Goal: Task Accomplishment & Management: Manage account settings

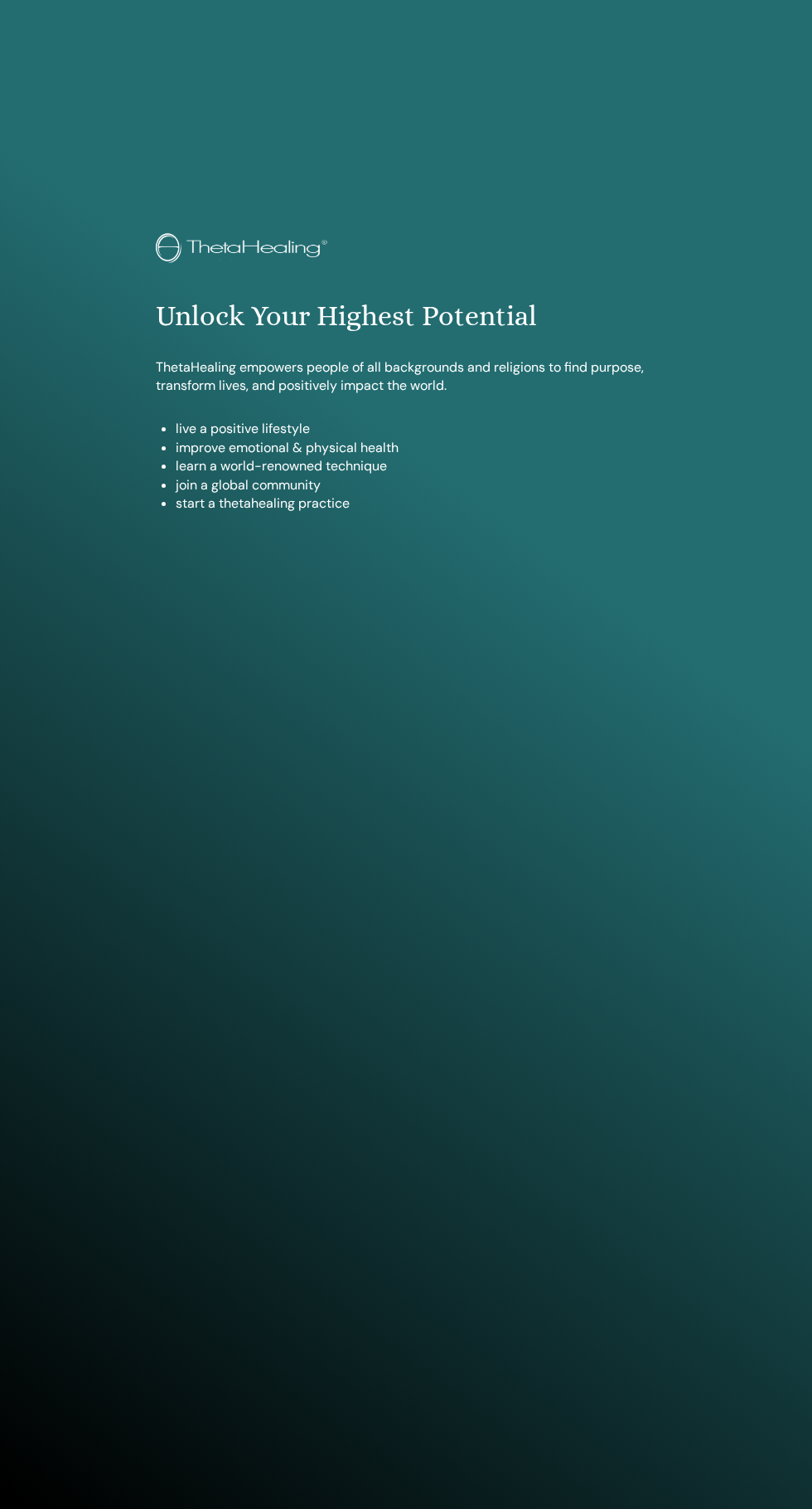
scroll to position [1509, 0]
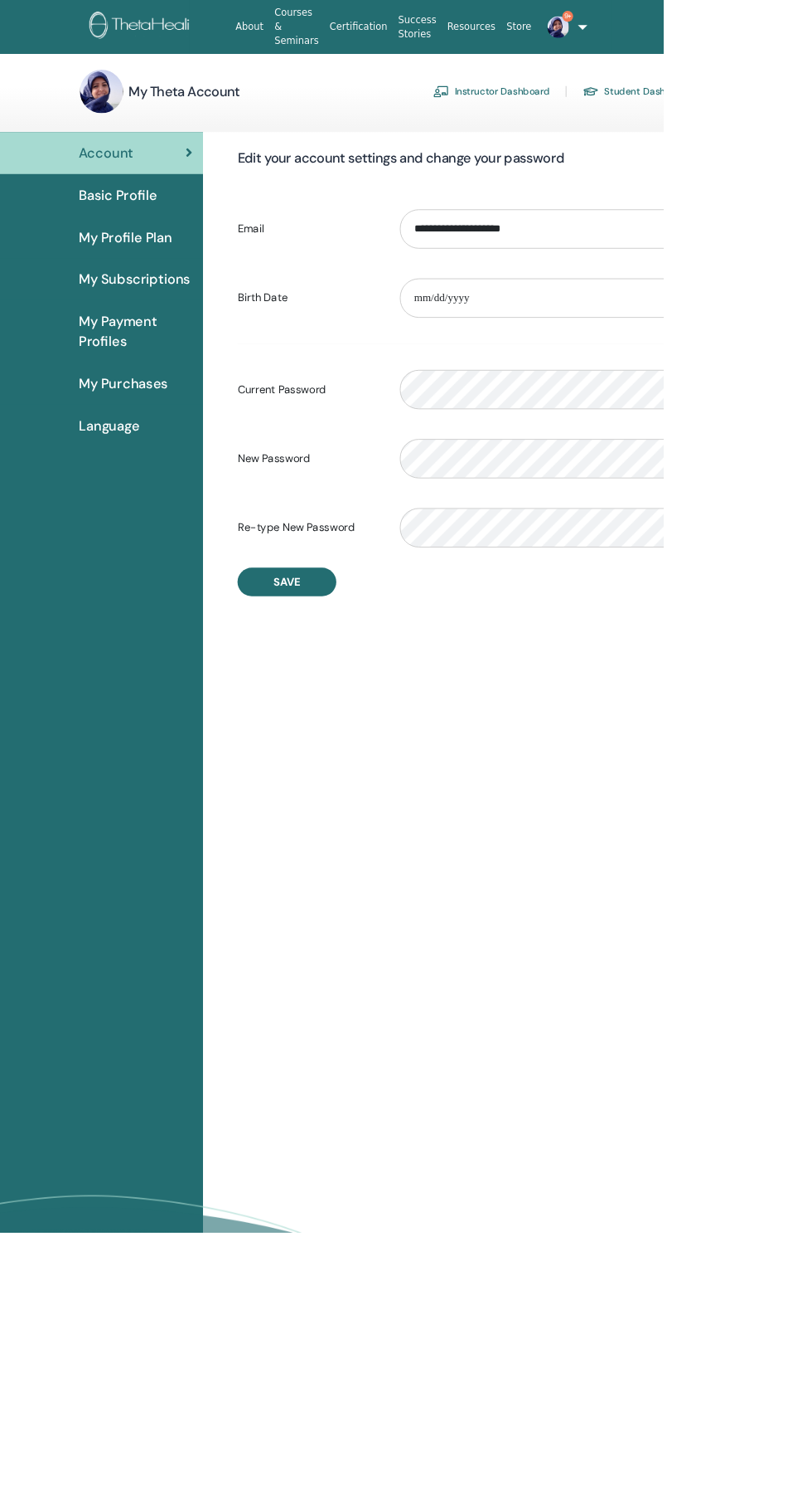
click at [617, 112] on link "Instructor Dashboard" at bounding box center [602, 111] width 143 height 26
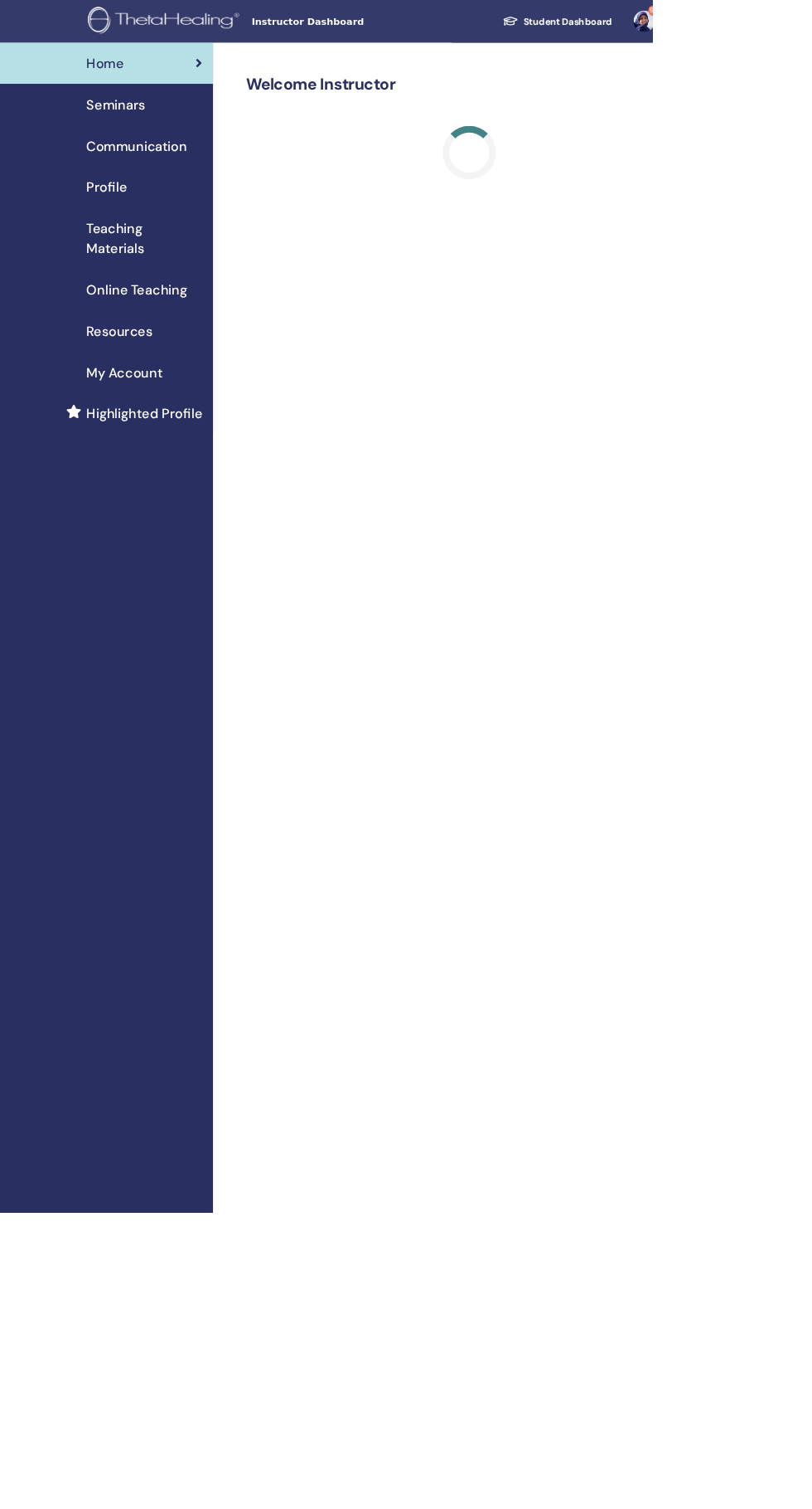
click at [162, 140] on span "Seminars" at bounding box center [145, 129] width 73 height 25
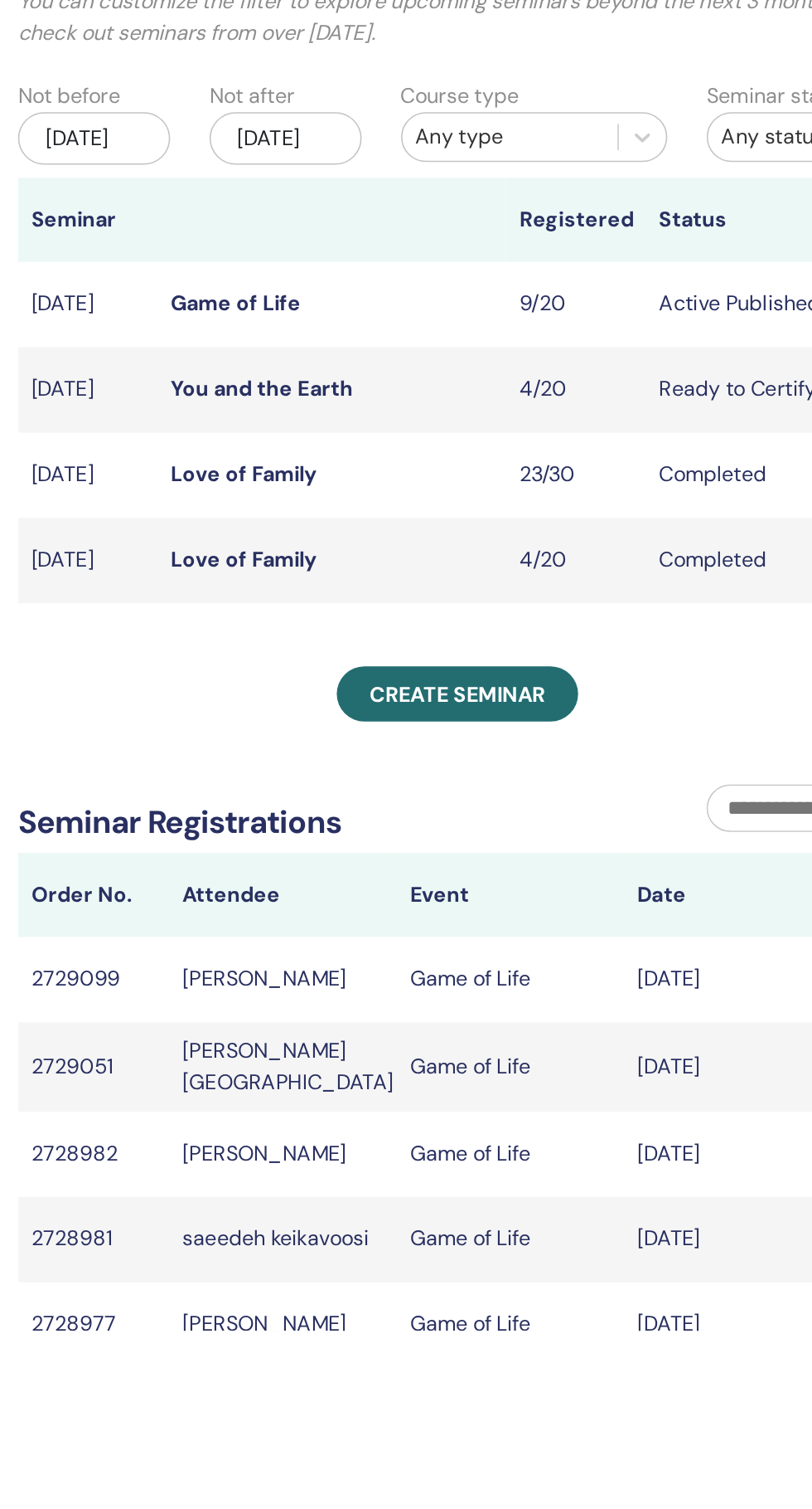
click at [338, 218] on div "[DATE]" at bounding box center [355, 213] width 96 height 33
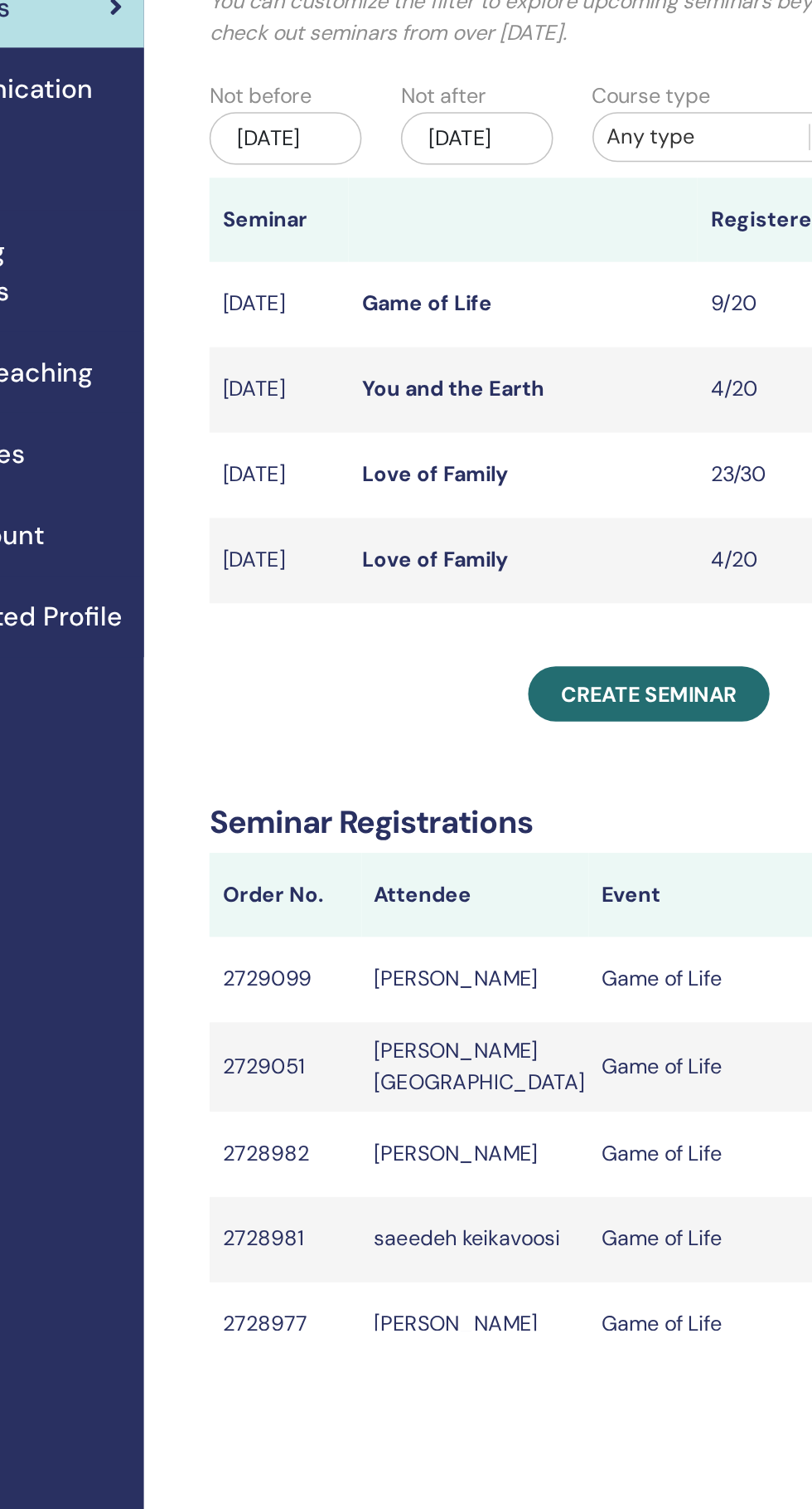
click at [362, 219] on div "Jun/23, 2025" at bounding box center [355, 213] width 96 height 33
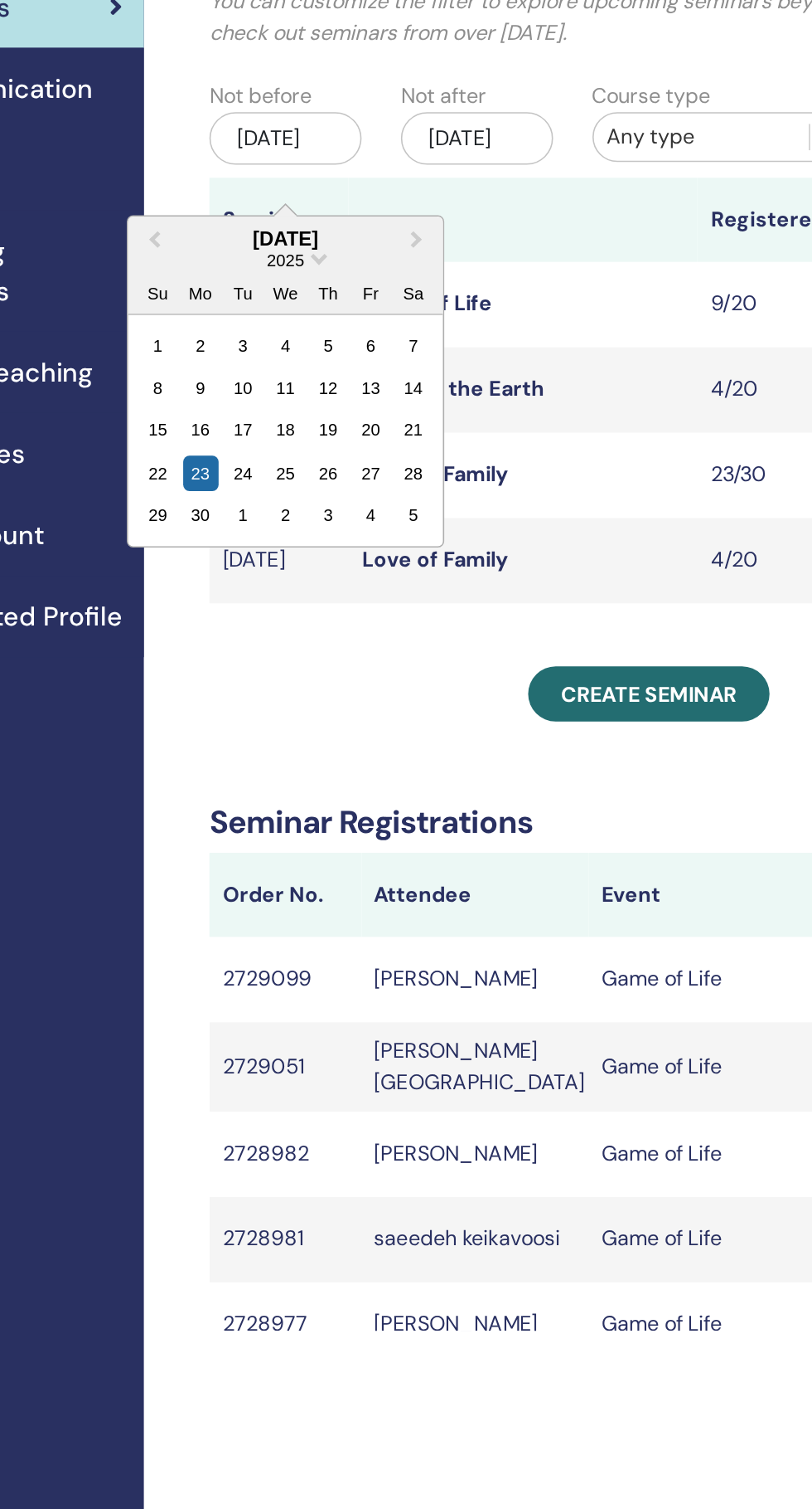
click at [365, 289] on span "2025" at bounding box center [355, 289] width 23 height 13
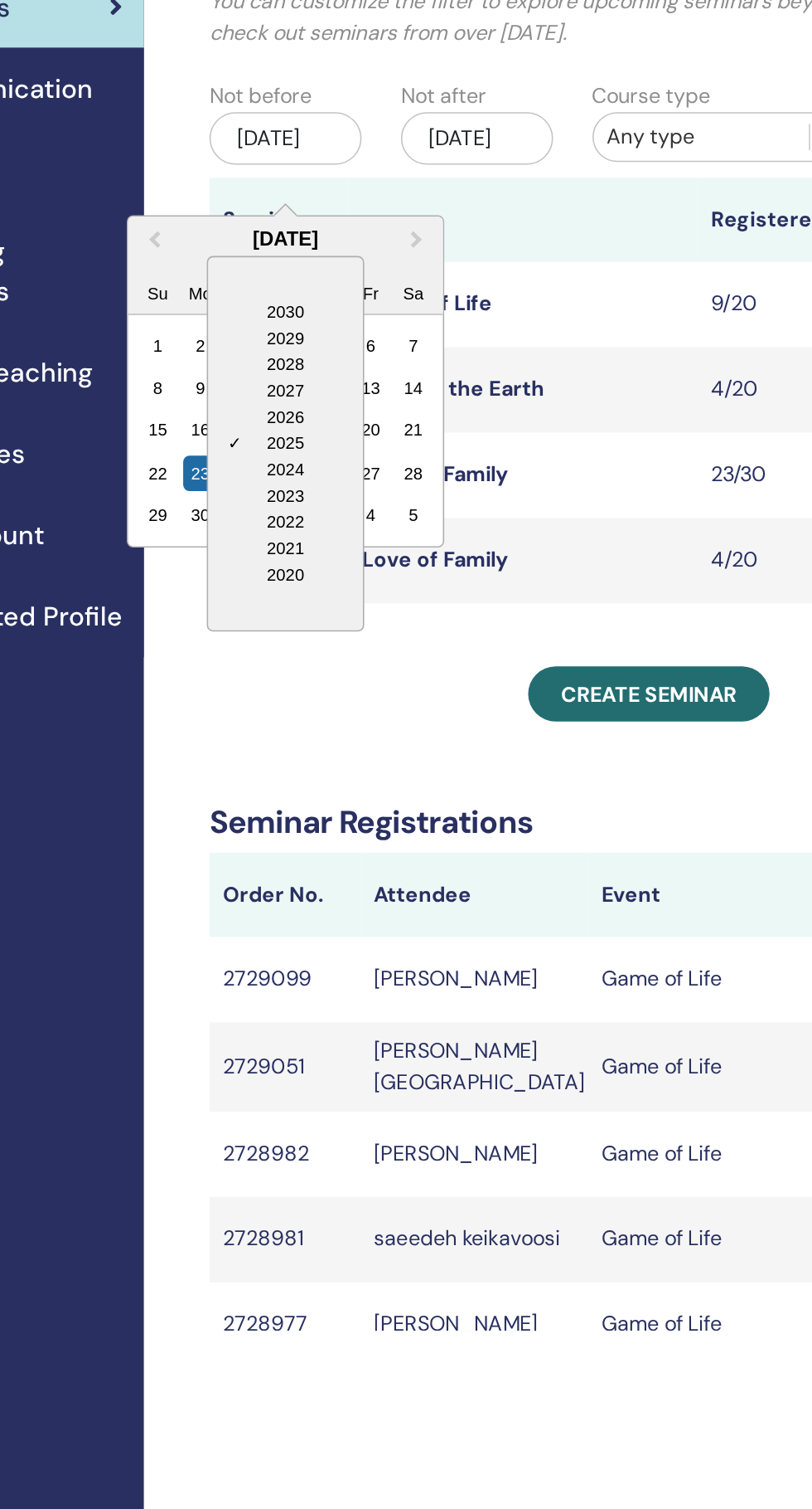
click at [350, 436] on div "2023" at bounding box center [355, 438] width 98 height 16
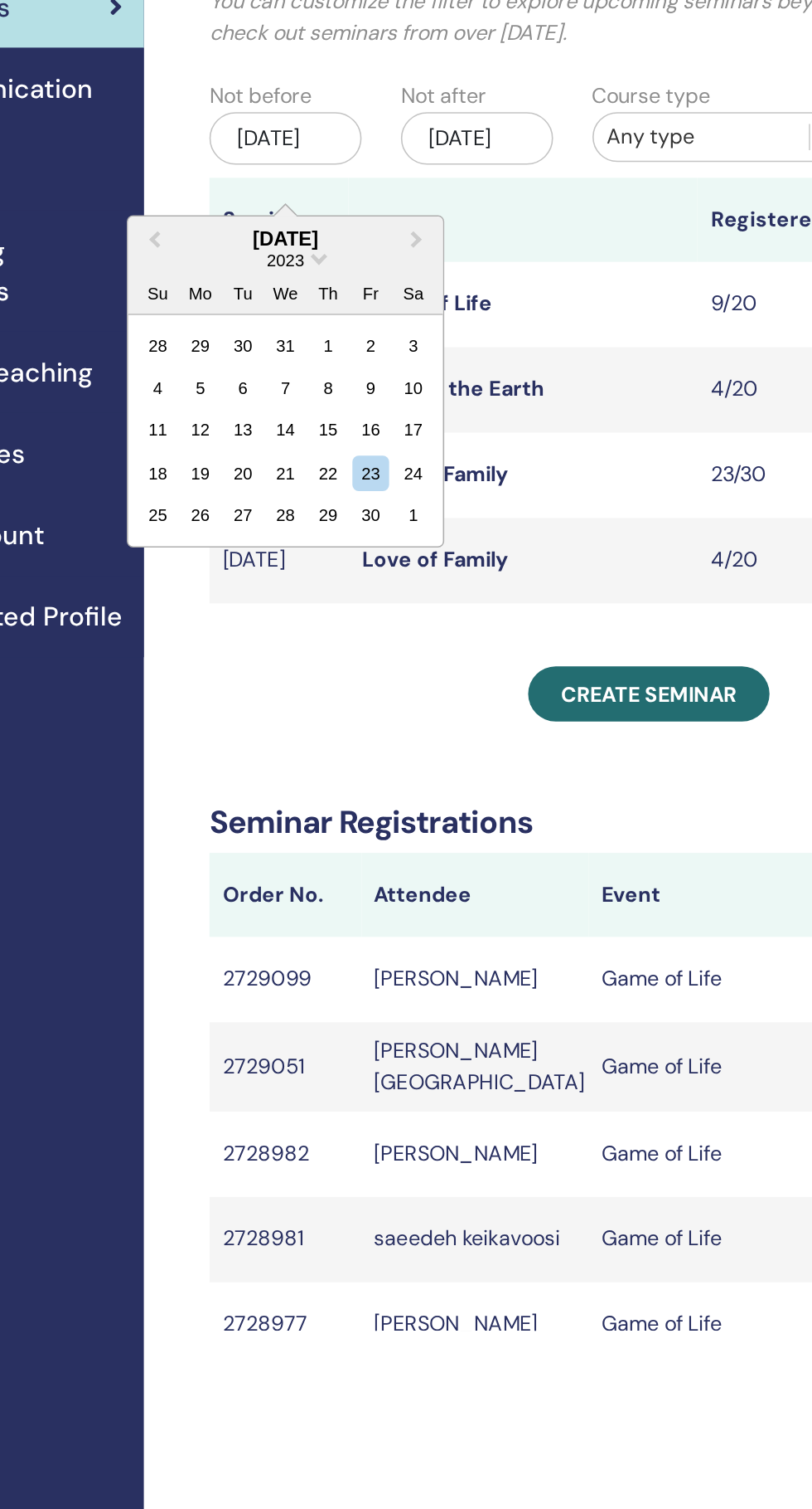
click at [409, 424] on div "23" at bounding box center [408, 424] width 22 height 22
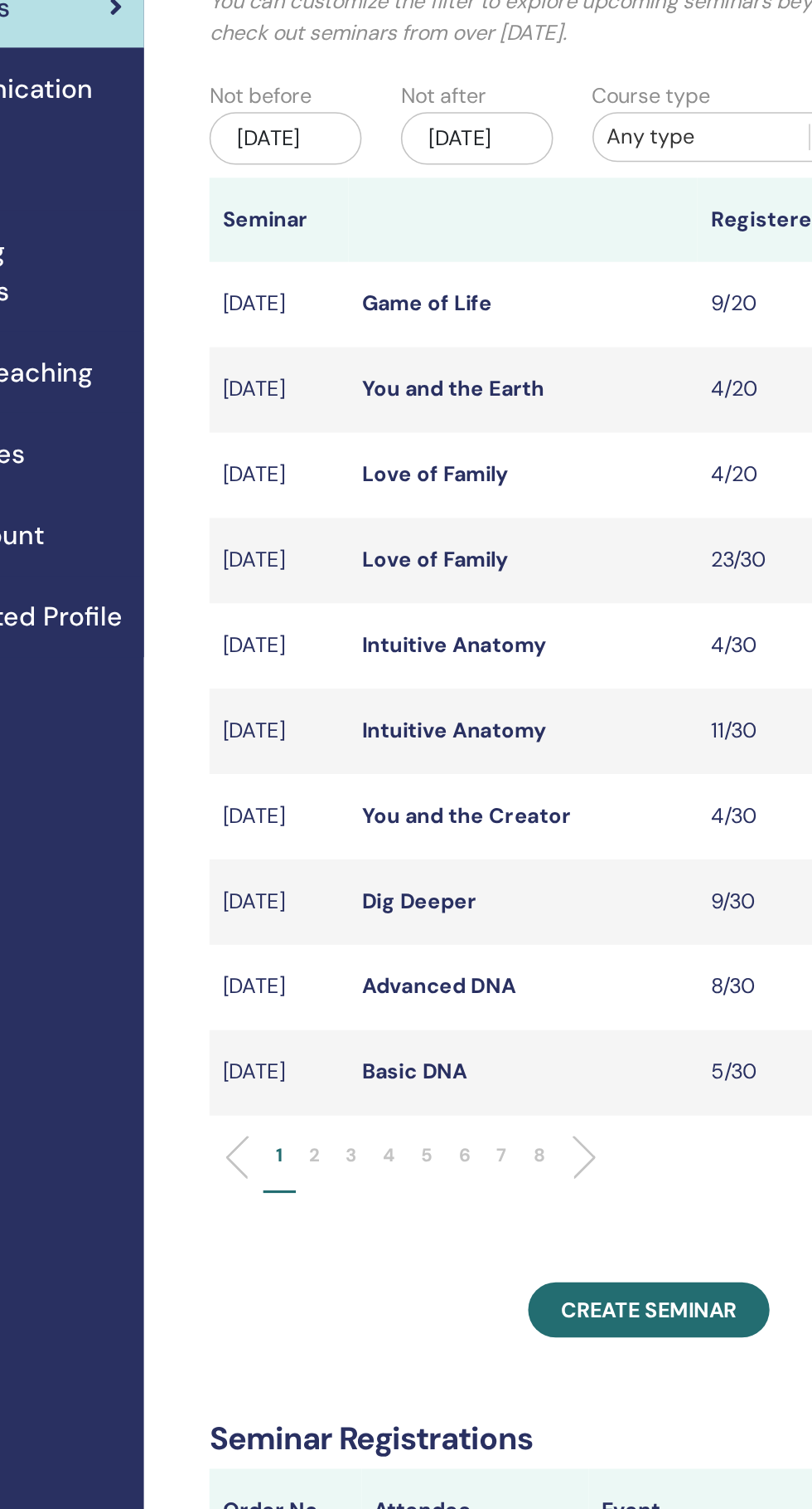
click at [514, 864] on p "8" at bounding box center [515, 855] width 8 height 17
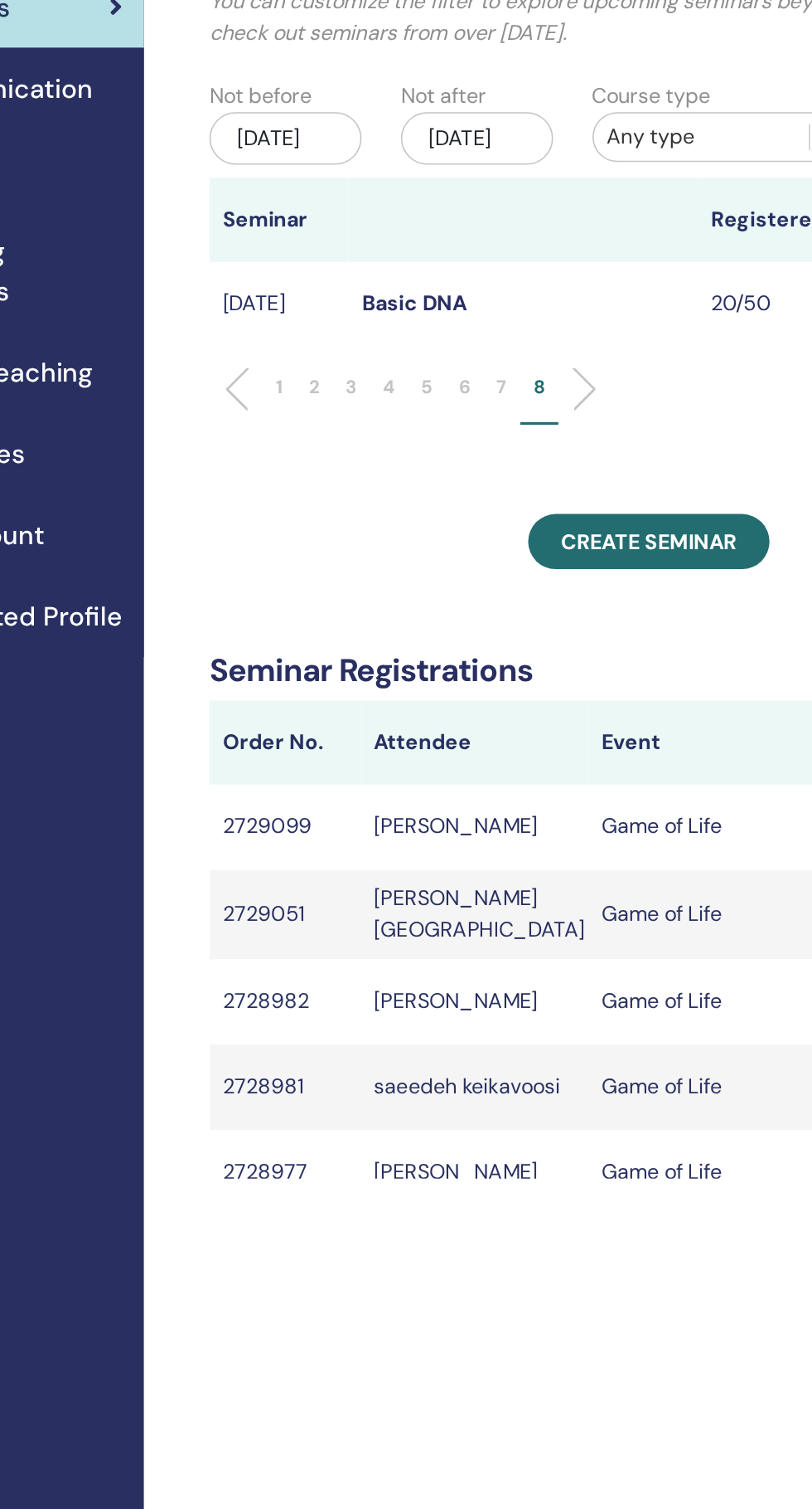
click at [491, 379] on p "7" at bounding box center [491, 370] width 7 height 17
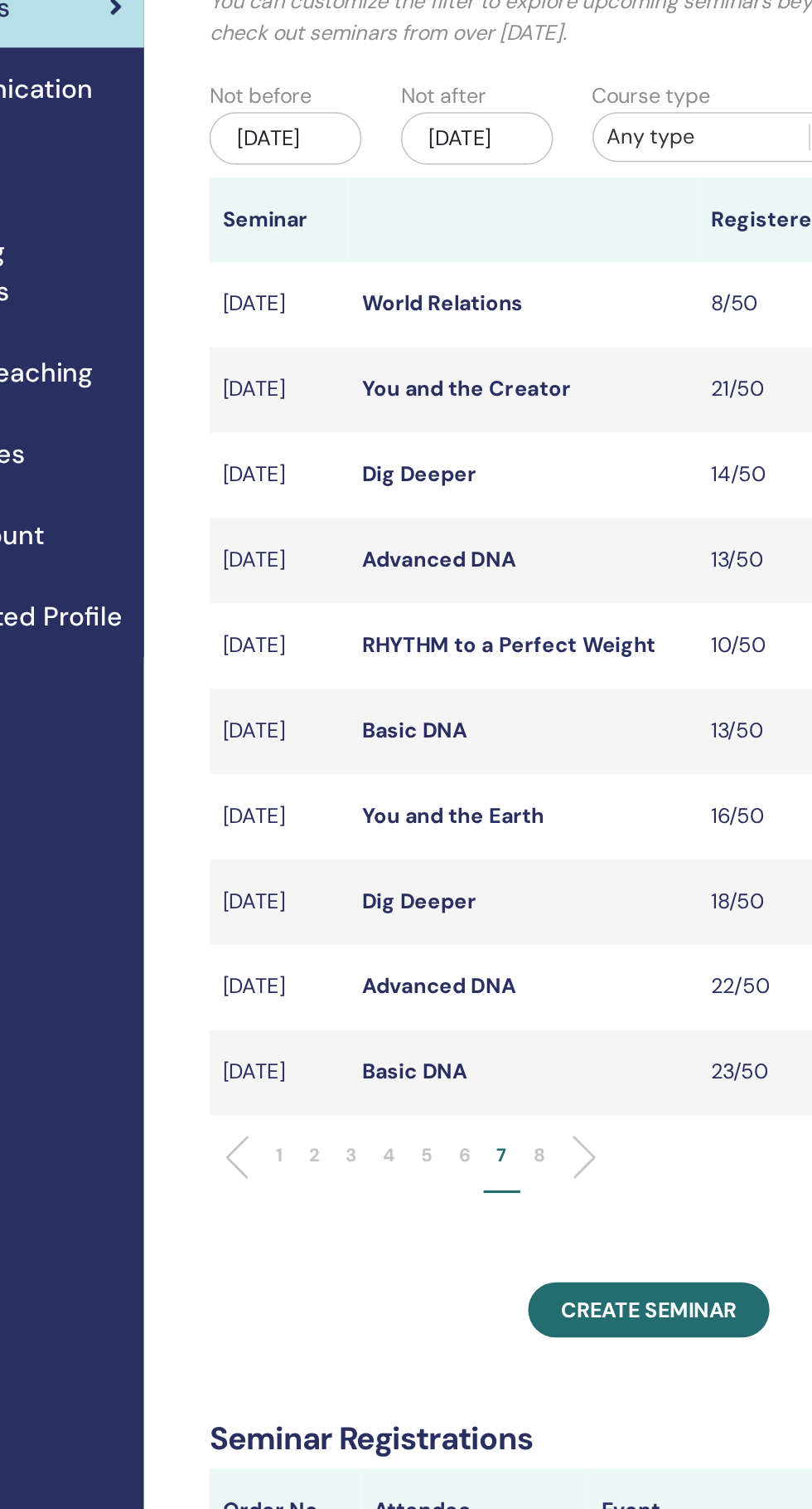
click at [470, 864] on p "6" at bounding box center [468, 855] width 8 height 17
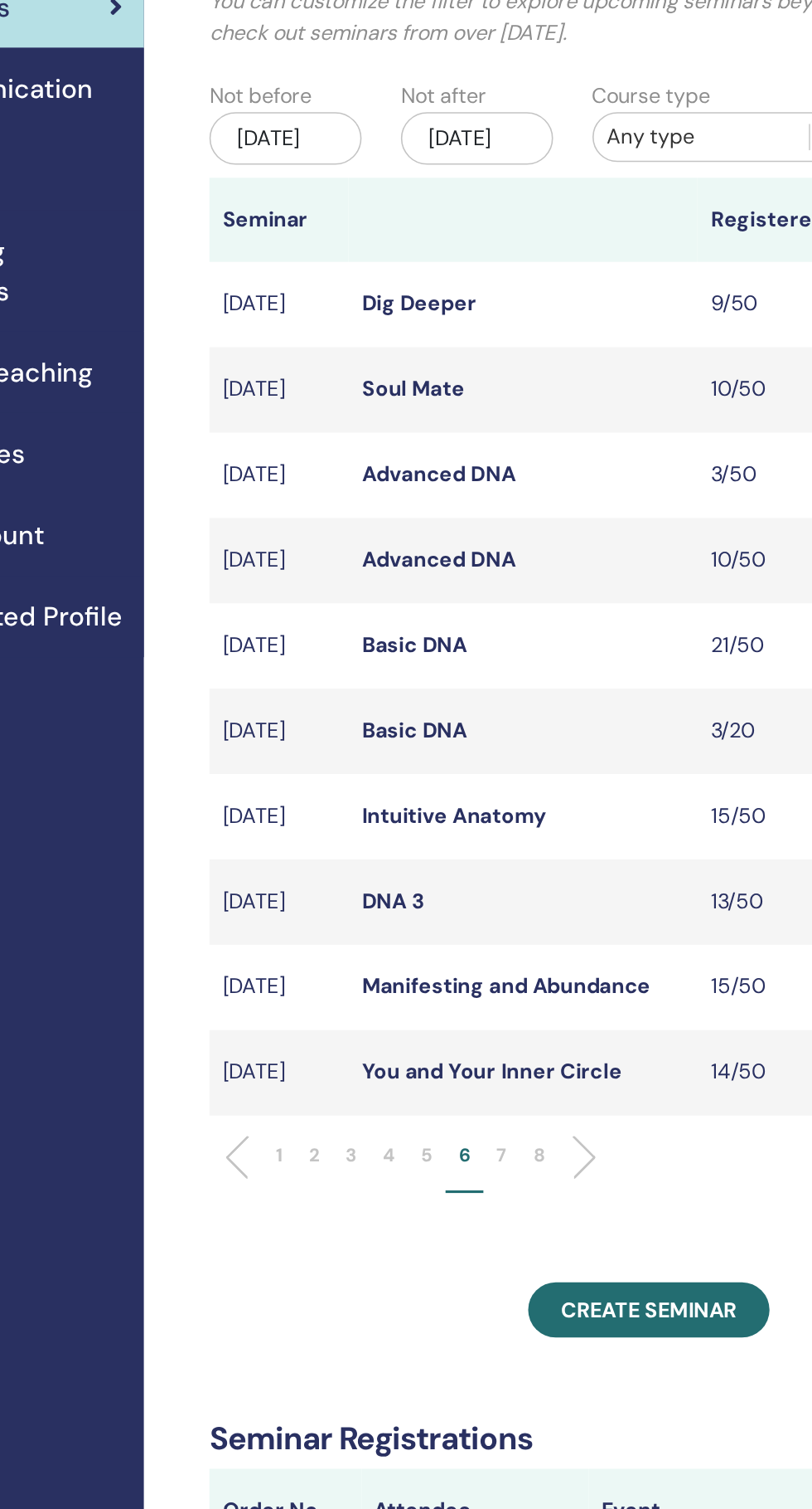
click at [445, 864] on p "5" at bounding box center [444, 855] width 8 height 17
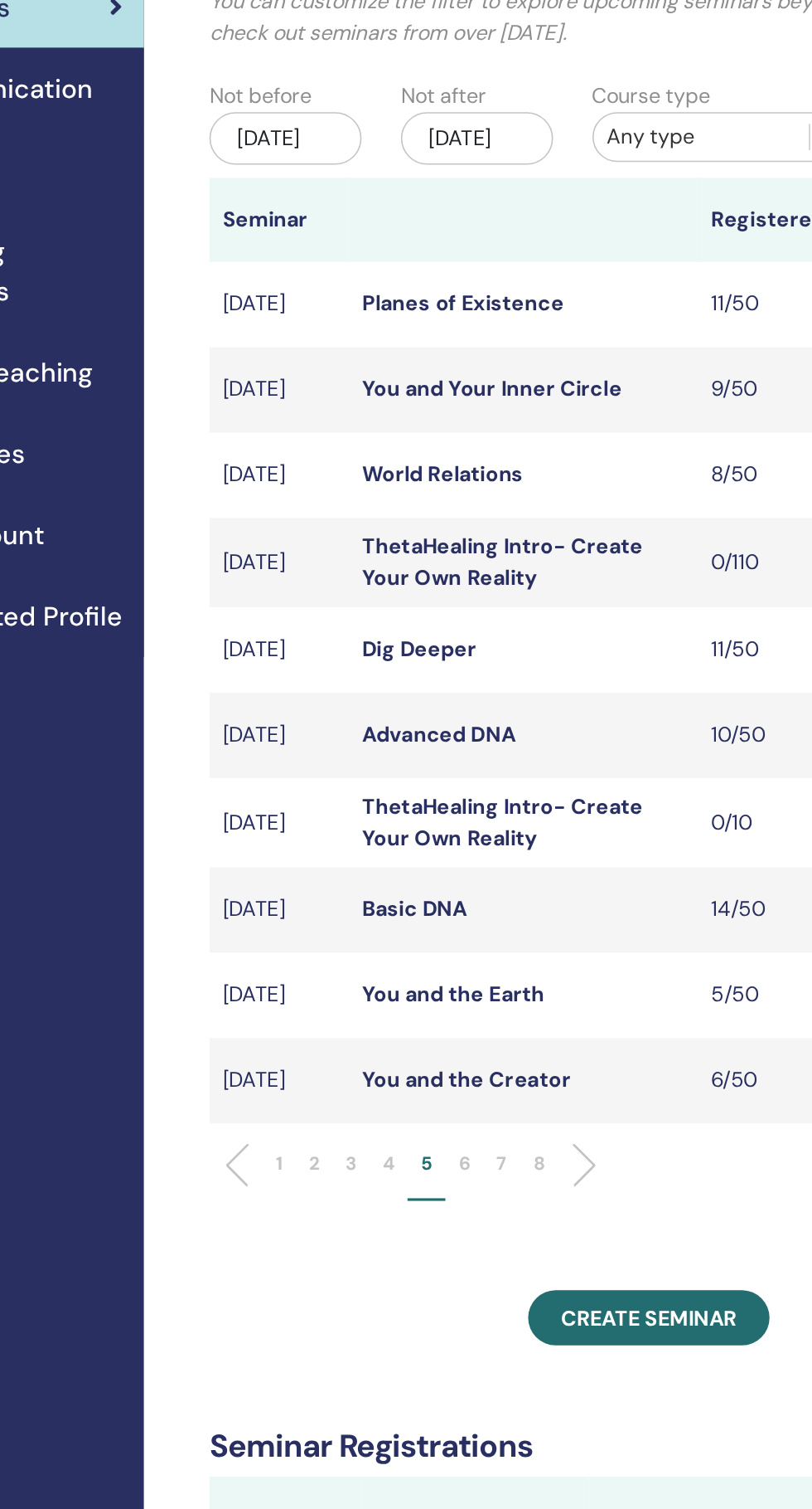
click at [471, 869] on p "6" at bounding box center [468, 860] width 8 height 17
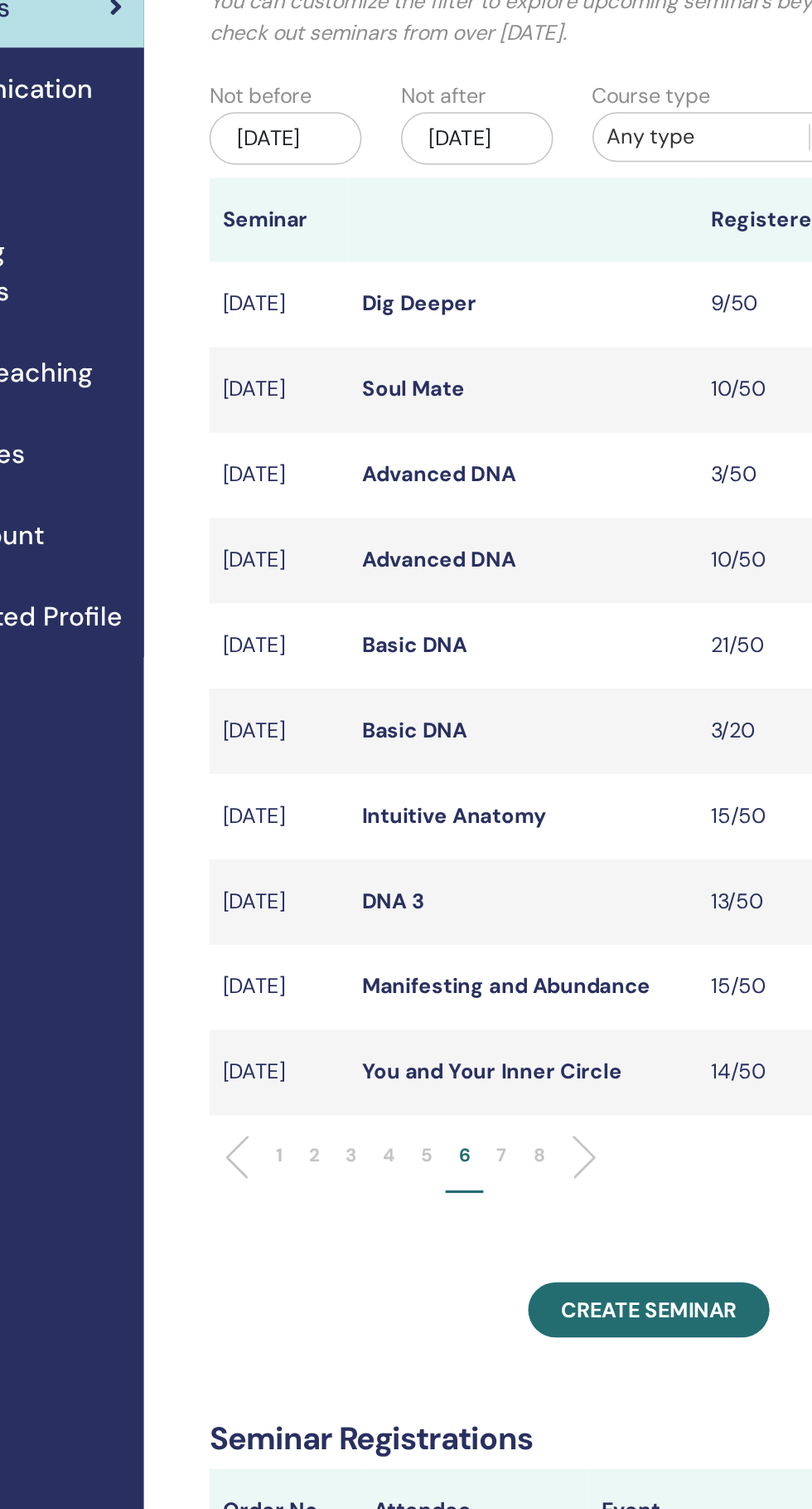
click at [491, 649] on link "Intuitive Anatomy" at bounding box center [461, 641] width 116 height 17
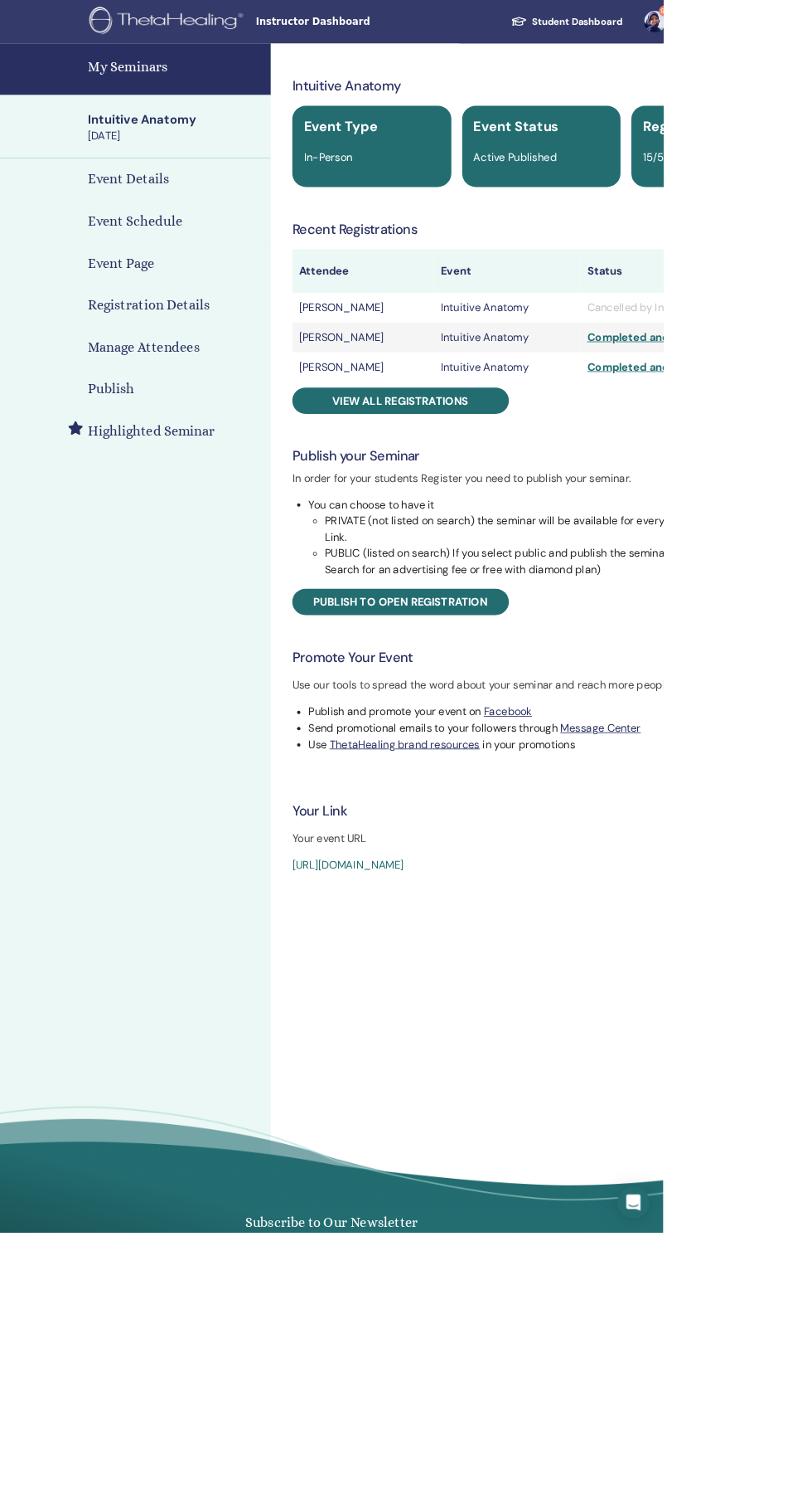
click at [540, 489] on span "View all registrations" at bounding box center [491, 490] width 167 height 17
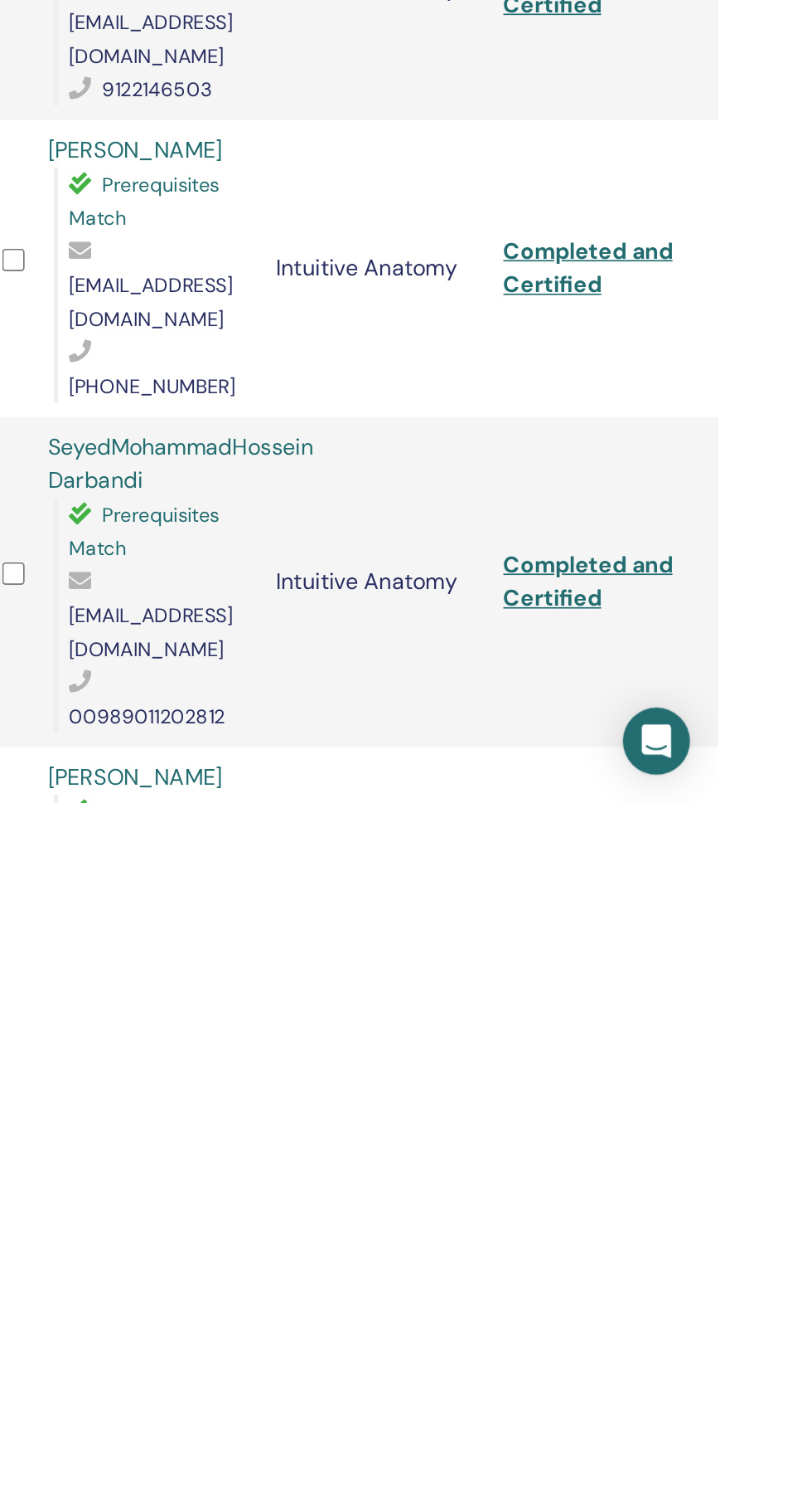
scroll to position [897, 0]
